Goal: Task Accomplishment & Management: Use online tool/utility

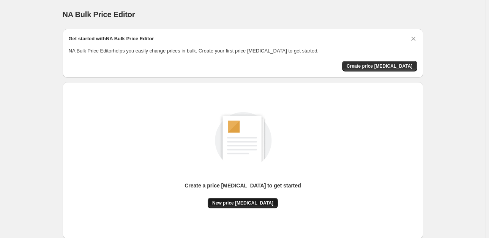
click at [244, 205] on span "New price [MEDICAL_DATA]" at bounding box center [242, 203] width 61 height 6
click at [239, 206] on button "New price [MEDICAL_DATA]" at bounding box center [243, 202] width 70 height 11
click at [239, 200] on button "New price [MEDICAL_DATA]" at bounding box center [243, 202] width 70 height 11
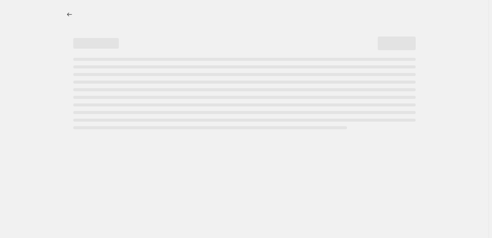
select select "percentage"
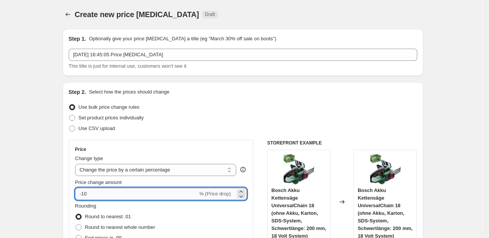
click at [136, 190] on input "-10" at bounding box center [136, 193] width 123 height 12
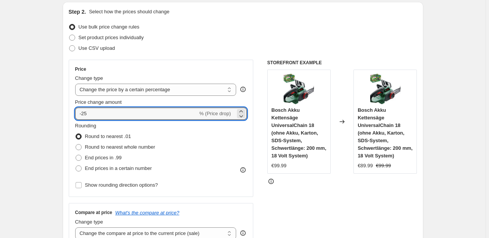
type input "-25"
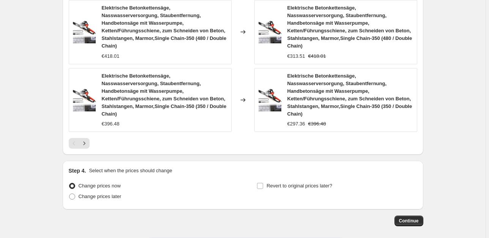
scroll to position [631, 0]
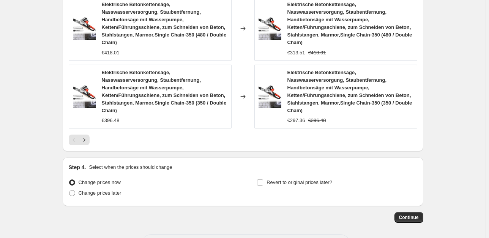
click at [423, 212] on button "Continue" at bounding box center [408, 217] width 29 height 11
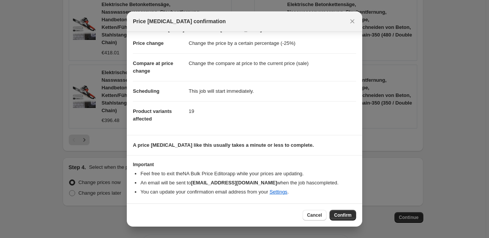
scroll to position [12, 0]
click at [347, 219] on button "Confirm" at bounding box center [342, 214] width 27 height 11
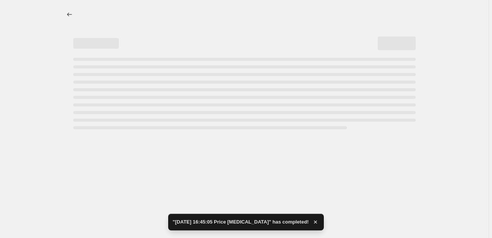
select select "percentage"
